Goal: Complete application form

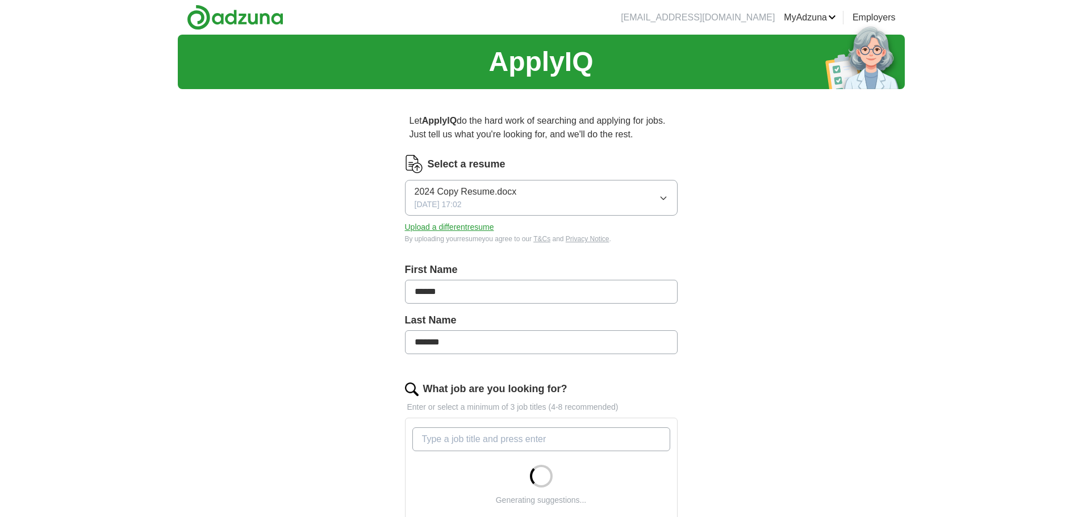
click at [431, 227] on button "Upload a different resume" at bounding box center [449, 227] width 89 height 12
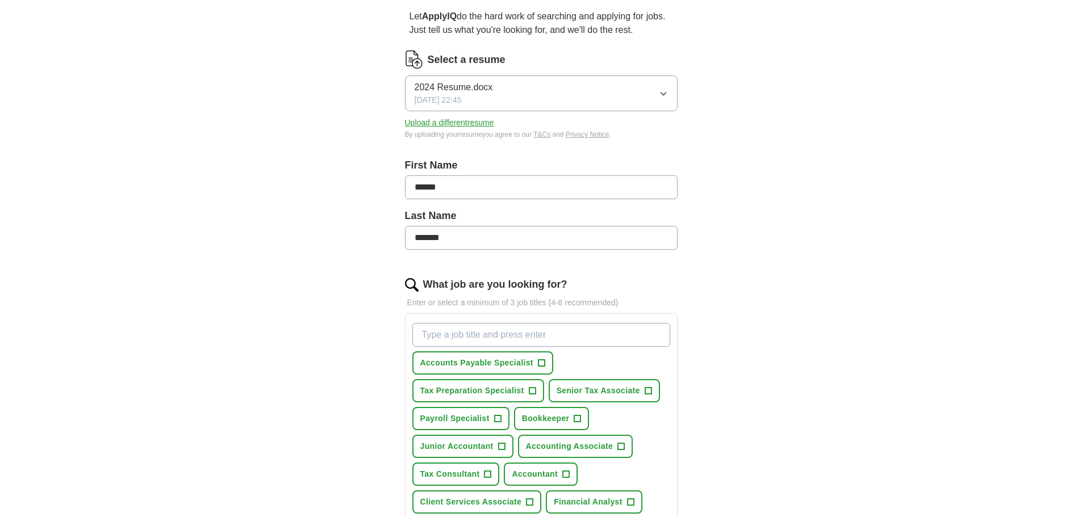
scroll to position [114, 0]
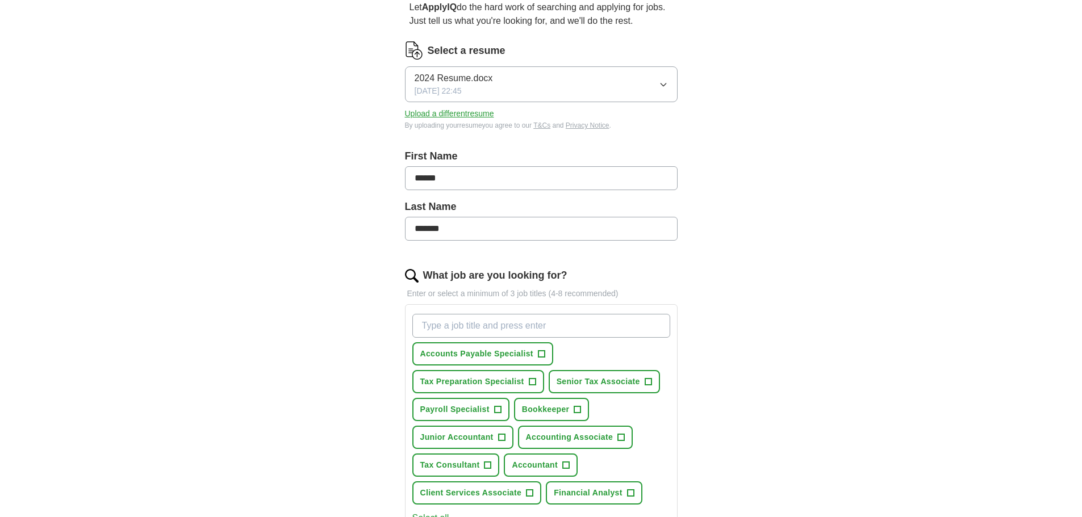
drag, startPoint x: 470, startPoint y: 169, endPoint x: 361, endPoint y: 176, distance: 109.2
click at [361, 176] on div "Let ApplyIQ do the hard work of searching and applying for jobs. Just tell us w…" at bounding box center [540, 381] width 363 height 792
type input "*******"
type input "******"
drag, startPoint x: 241, startPoint y: 228, endPoint x: 242, endPoint y: 252, distance: 23.9
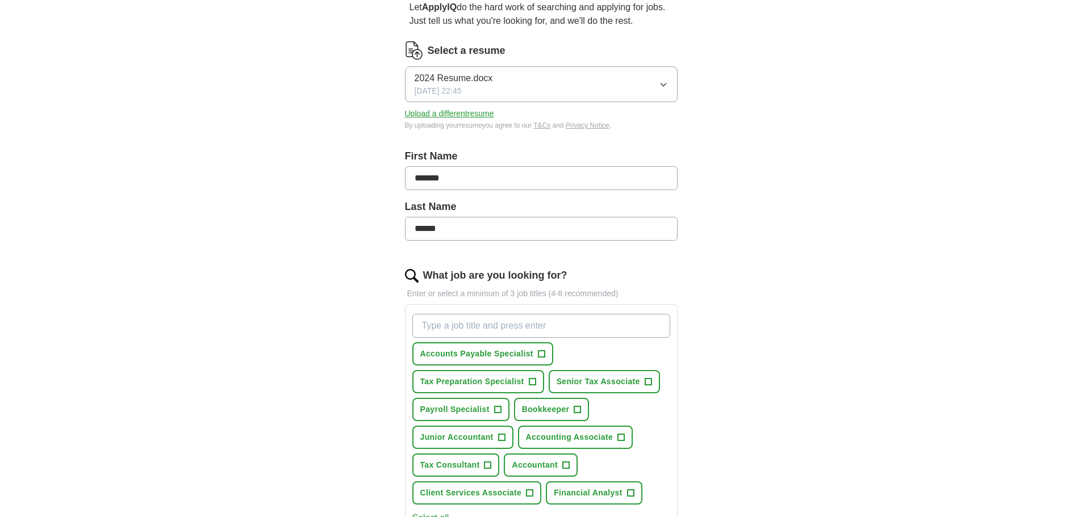
click at [241, 229] on div "ApplyIQ Let ApplyIQ do the hard work of searching and applying for jobs. Just t…" at bounding box center [541, 348] width 727 height 855
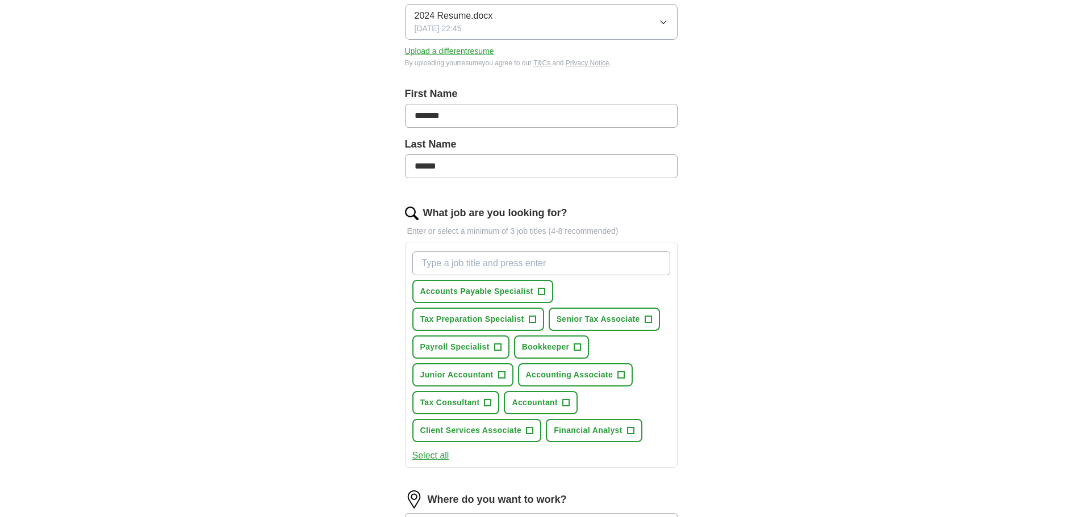
scroll to position [284, 0]
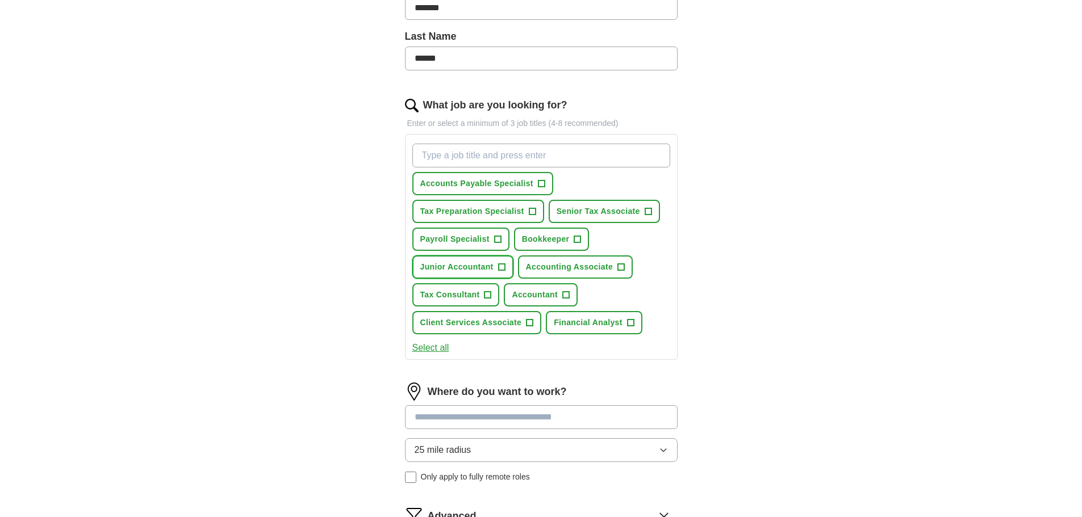
click at [500, 269] on span "+" at bounding box center [501, 267] width 7 height 9
click at [470, 154] on input "What job are you looking for?" at bounding box center [541, 156] width 258 height 24
type input "Staff Accountant"
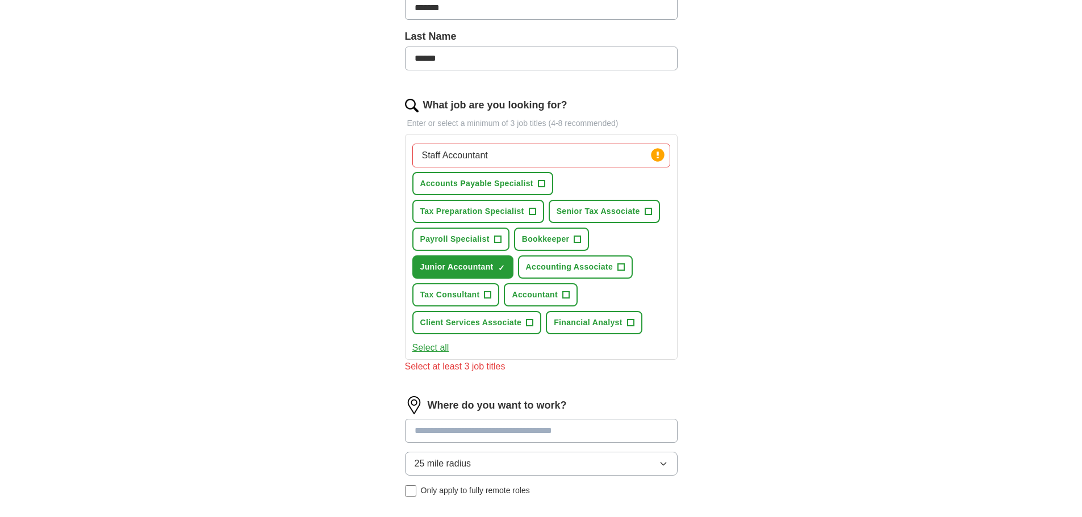
click at [310, 173] on div "ApplyIQ Let ApplyIQ do the hard work of searching and applying for jobs. Just t…" at bounding box center [541, 185] width 727 height 869
click at [538, 159] on input "Staff Accountant" at bounding box center [541, 156] width 258 height 24
click at [286, 225] on div "ApplyIQ Let ApplyIQ do the hard work of searching and applying for jobs. Just t…" at bounding box center [541, 185] width 727 height 869
click at [577, 238] on span "+" at bounding box center [577, 239] width 7 height 9
click at [621, 266] on span "+" at bounding box center [621, 267] width 7 height 9
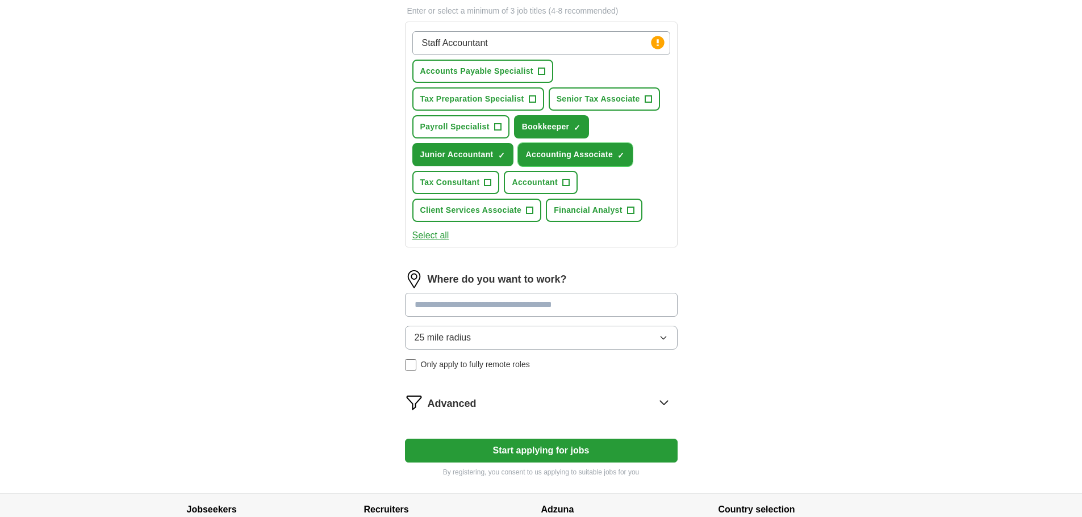
scroll to position [397, 0]
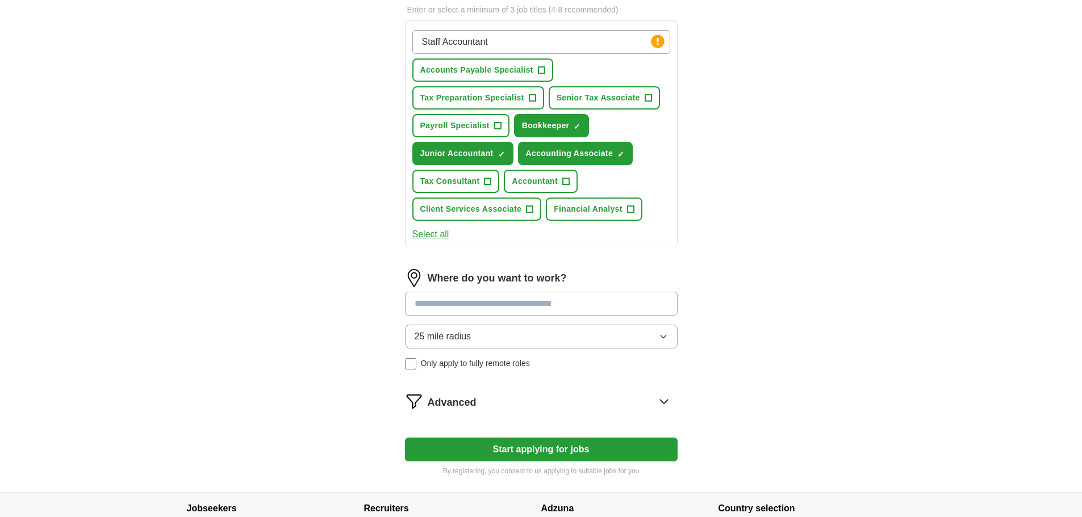
click at [456, 308] on input at bounding box center [541, 304] width 273 height 24
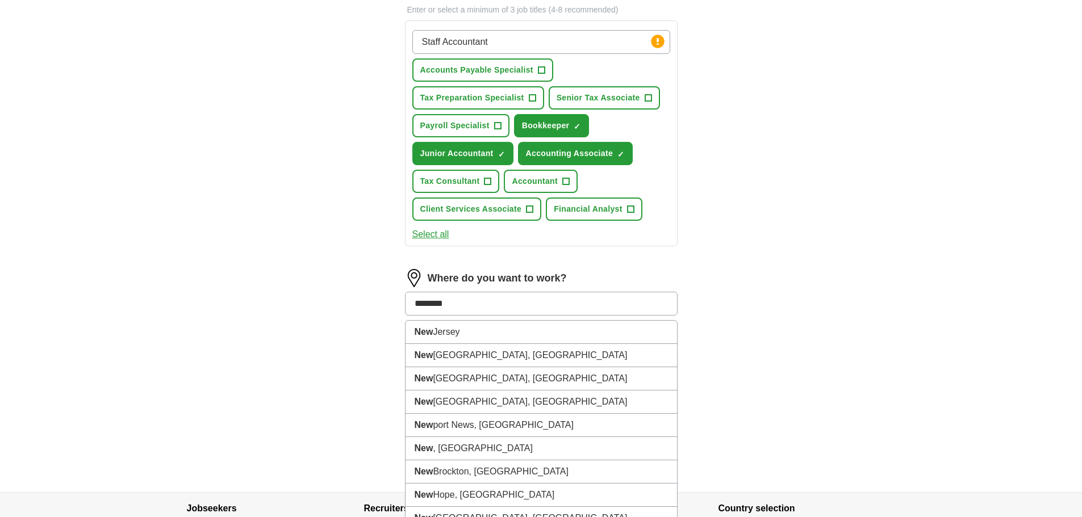
type input "*********"
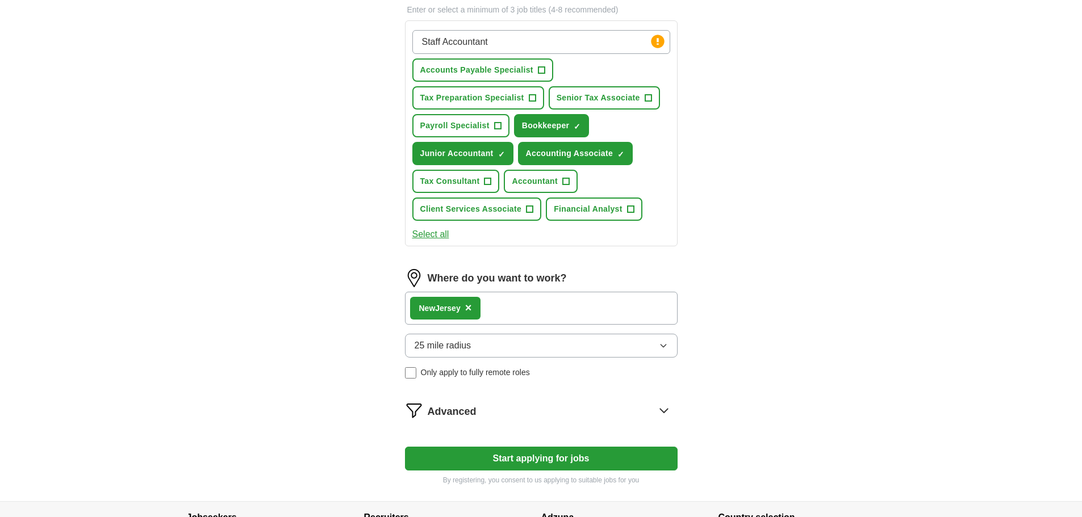
click at [308, 300] on div "ApplyIQ Let ApplyIQ do the hard work of searching and applying for jobs. Just t…" at bounding box center [541, 69] width 727 height 864
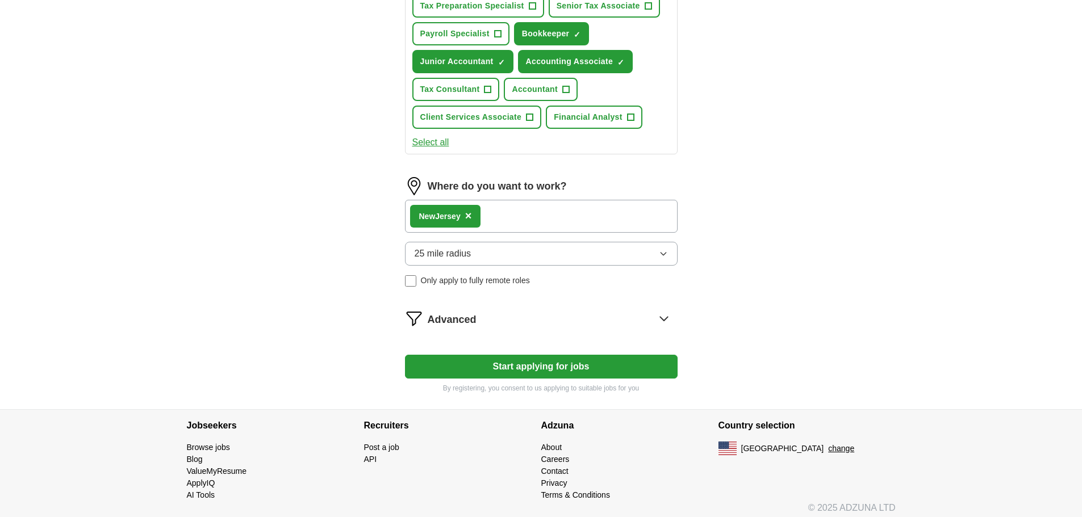
scroll to position [496, 0]
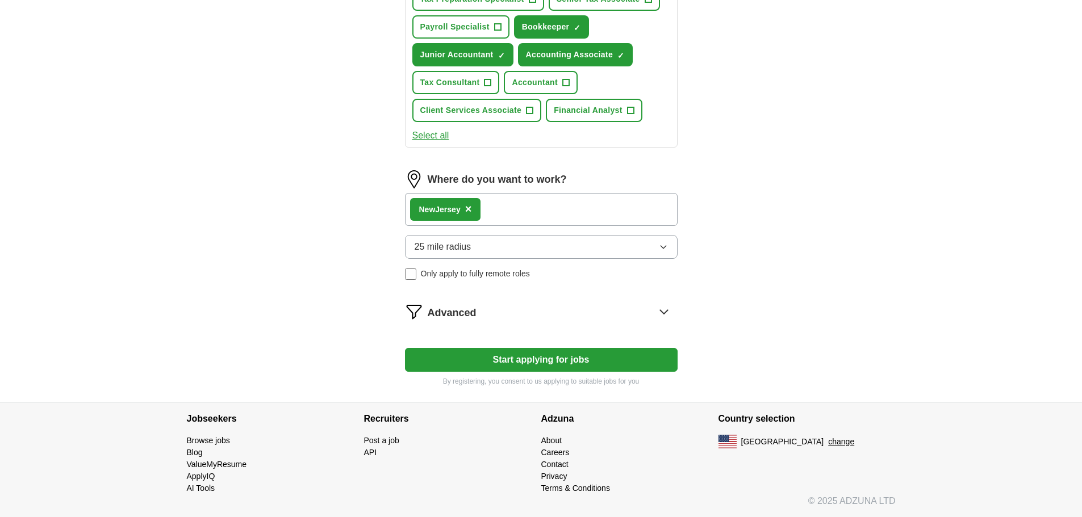
click at [482, 250] on button "25 mile radius" at bounding box center [541, 247] width 273 height 24
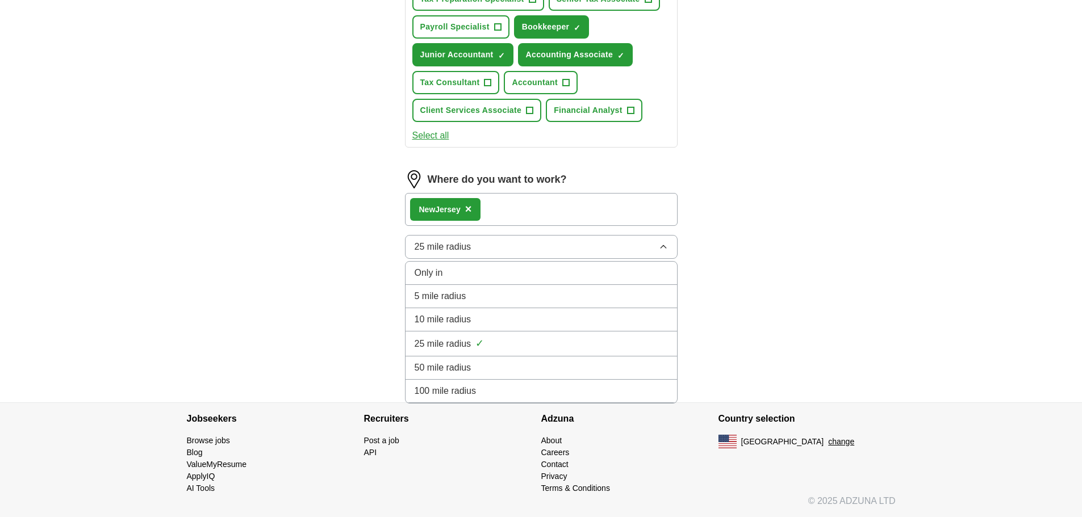
click at [427, 366] on span "50 mile radius" at bounding box center [443, 368] width 57 height 14
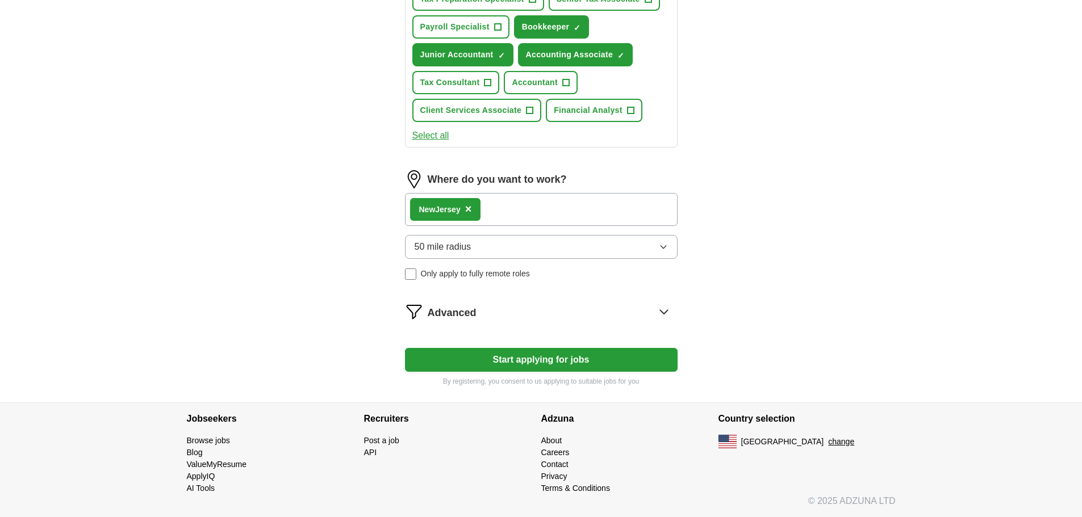
click at [580, 359] on button "Start applying for jobs" at bounding box center [541, 360] width 273 height 24
select select "**"
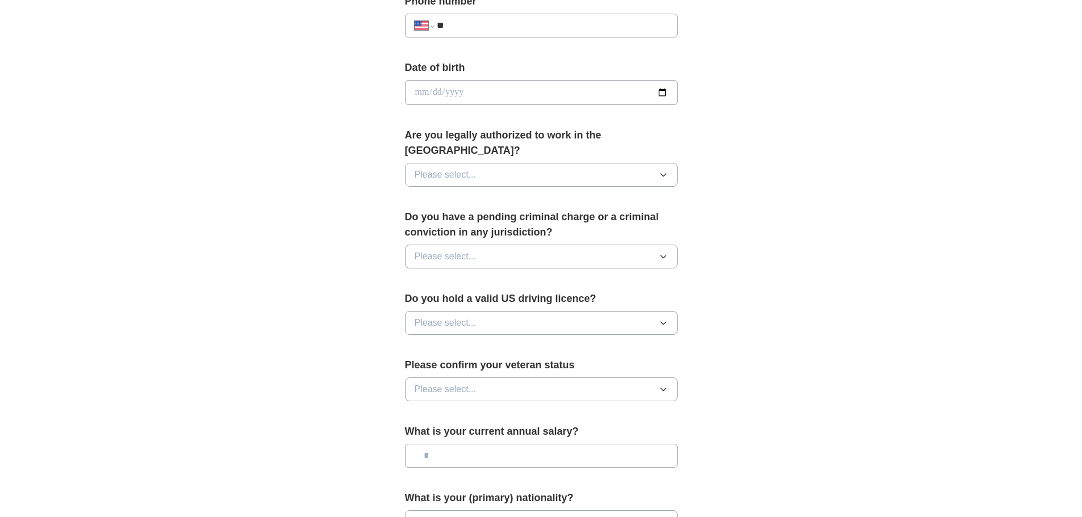
scroll to position [367, 0]
